Goal: Navigation & Orientation: Find specific page/section

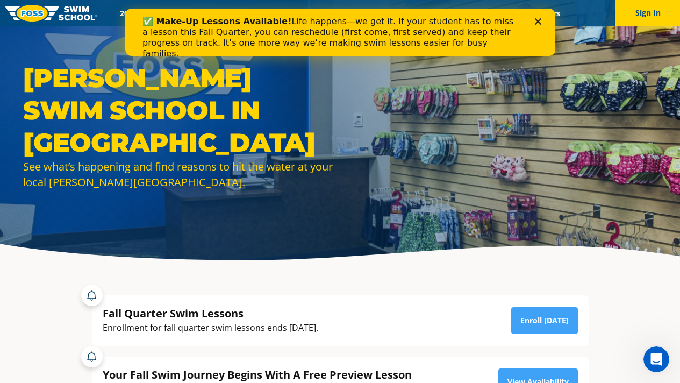
click at [539, 21] on icon "Close" at bounding box center [537, 21] width 6 height 6
click at [539, 21] on div "Menu 2025 Calendar Schools Swim Path® Program About [PERSON_NAME] Swim Like [PE…" at bounding box center [340, 13] width 680 height 26
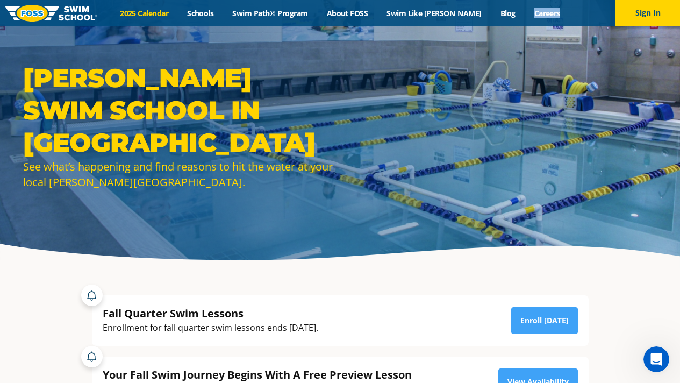
click at [174, 10] on link "2025 Calendar" at bounding box center [144, 13] width 67 height 10
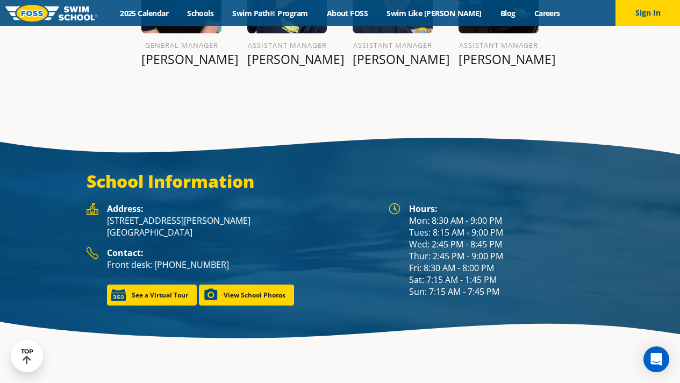
scroll to position [1426, 0]
